Goal: Task Accomplishment & Management: Use online tool/utility

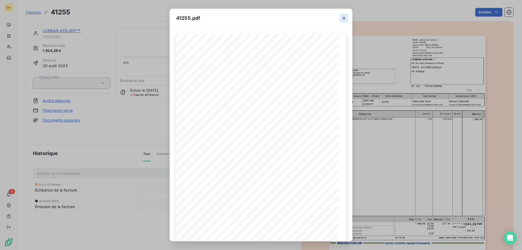
click at [343, 18] on icon "button" at bounding box center [343, 18] width 3 height 3
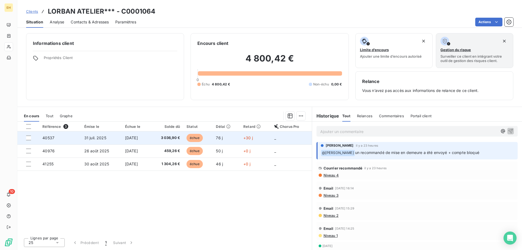
click at [52, 137] on span "40537" at bounding box center [48, 137] width 12 height 5
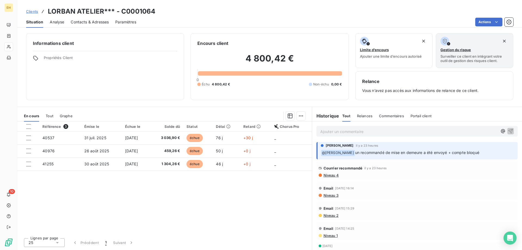
click at [49, 115] on span "Tout" at bounding box center [50, 116] width 8 height 4
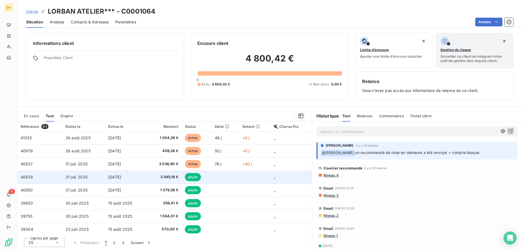
click at [105, 177] on td "[DATE]" at bounding box center [125, 176] width 41 height 13
click at [93, 177] on td "31 juil. 2025" at bounding box center [83, 176] width 43 height 13
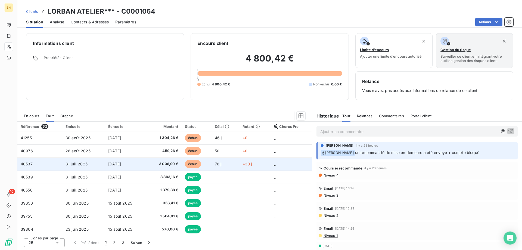
click at [159, 160] on td "3 036,90 €" at bounding box center [164, 163] width 36 height 13
click at [172, 164] on span "3 036,90 €" at bounding box center [163, 163] width 29 height 5
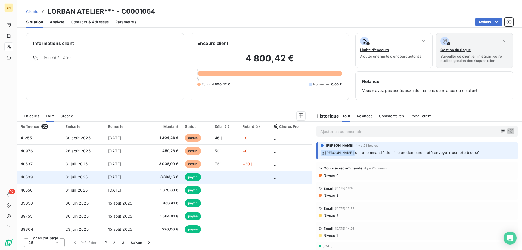
click at [121, 178] on span "[DATE]" at bounding box center [114, 176] width 13 height 5
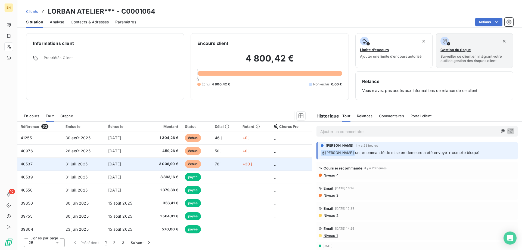
click at [121, 163] on span "[DATE]" at bounding box center [114, 163] width 13 height 5
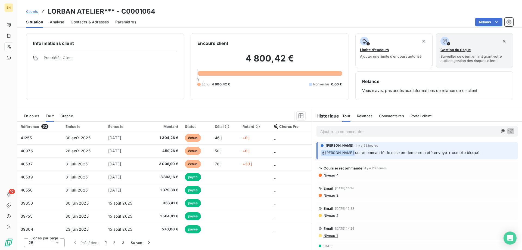
click at [330, 215] on span "Niveau 2" at bounding box center [330, 215] width 15 height 4
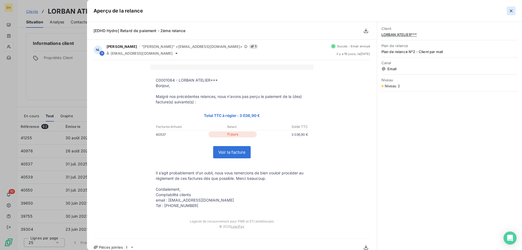
click at [510, 9] on icon "button" at bounding box center [510, 10] width 5 height 5
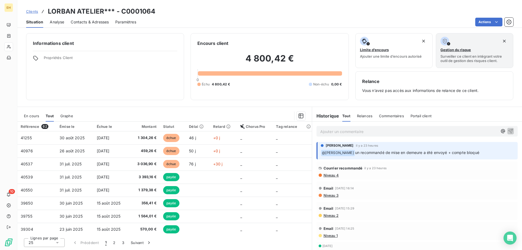
click at [334, 131] on p "Ajouter un commentaire ﻿" at bounding box center [408, 131] width 177 height 7
click at [500, 132] on icon "button" at bounding box center [502, 130] width 5 height 5
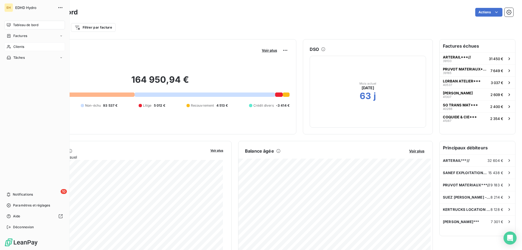
click at [23, 46] on span "Clients" at bounding box center [18, 46] width 11 height 5
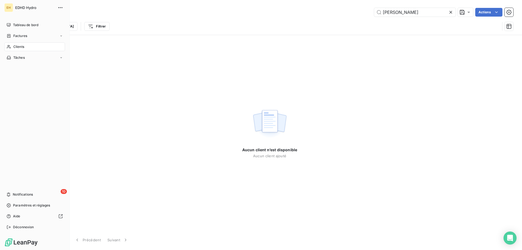
type input "loban"
click at [20, 44] on span "Clients" at bounding box center [18, 46] width 11 height 5
click at [20, 46] on span "Clients" at bounding box center [18, 46] width 11 height 5
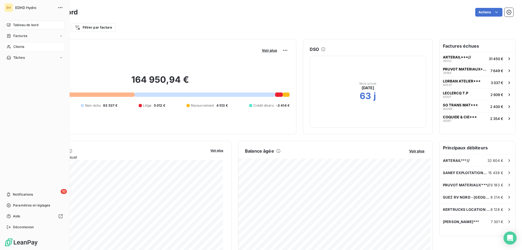
click at [7, 46] on icon at bounding box center [9, 47] width 5 height 4
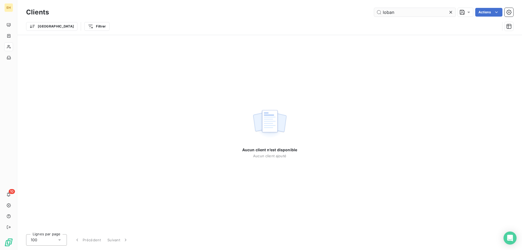
click at [385, 12] on input "[PERSON_NAME]" at bounding box center [415, 12] width 82 height 9
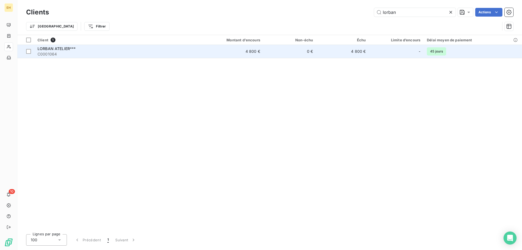
type input "lorban"
click at [52, 50] on span "LORBAN ATELIER***" at bounding box center [57, 48] width 38 height 5
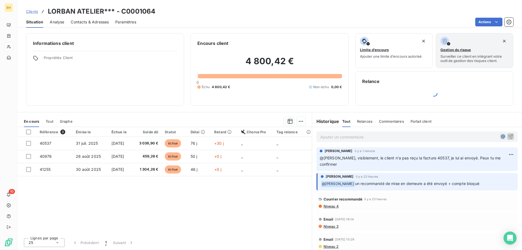
click at [500, 137] on icon "button" at bounding box center [502, 136] width 5 height 5
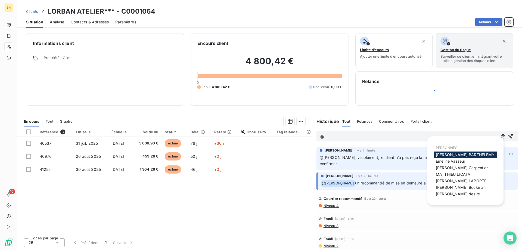
click at [339, 137] on p "@" at bounding box center [408, 136] width 177 height 6
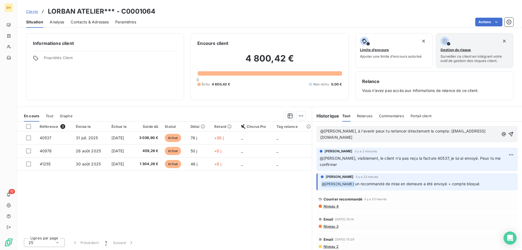
click at [378, 131] on span "@nathalie, à l'avenir peux tu rerlancer directement la compta: loetitia.decober…" at bounding box center [402, 134] width 165 height 11
click at [508, 131] on icon "button" at bounding box center [510, 133] width 5 height 5
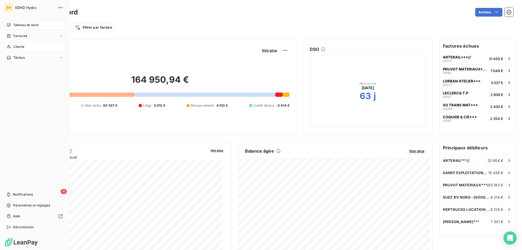
click at [16, 45] on span "Clients" at bounding box center [18, 46] width 11 height 5
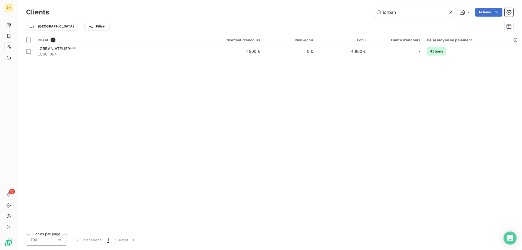
click at [370, 11] on div "lorban Actions" at bounding box center [284, 12] width 458 height 9
drag, startPoint x: 397, startPoint y: 12, endPoint x: 353, endPoint y: 7, distance: 44.1
click at [366, 9] on div "pruvot Actions" at bounding box center [284, 12] width 458 height 9
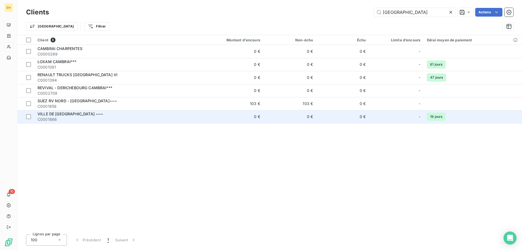
type input "cambrai"
click at [46, 115] on span "VILLE DE CAMBRAI ~~~" at bounding box center [71, 113] width 66 height 5
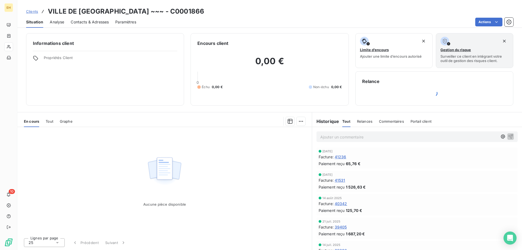
click at [65, 121] on span "Graphe" at bounding box center [66, 121] width 13 height 4
